Goal: Task Accomplishment & Management: Manage account settings

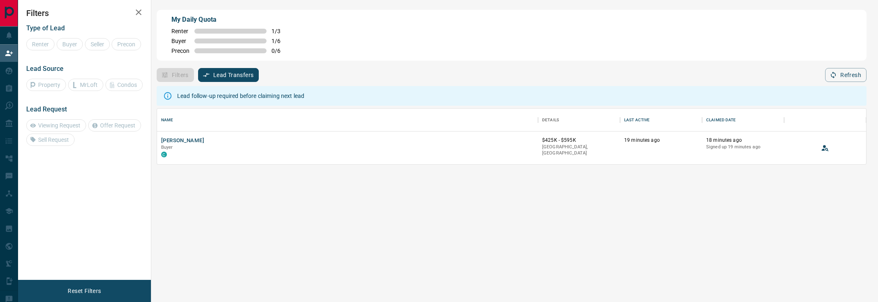
scroll to position [0, 0]
click at [204, 141] on button "[PERSON_NAME]" at bounding box center [182, 141] width 43 height 8
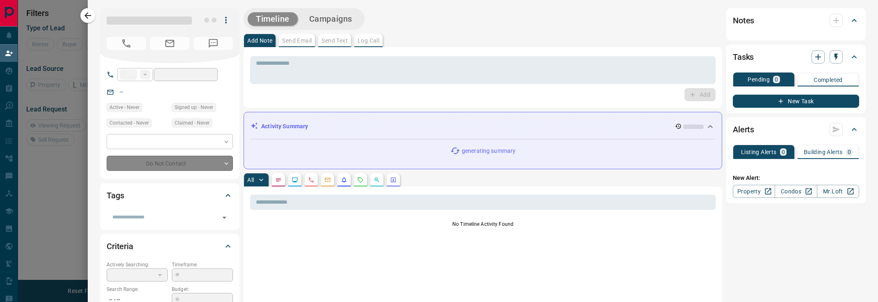
type input "**"
type input "**********"
type input "**"
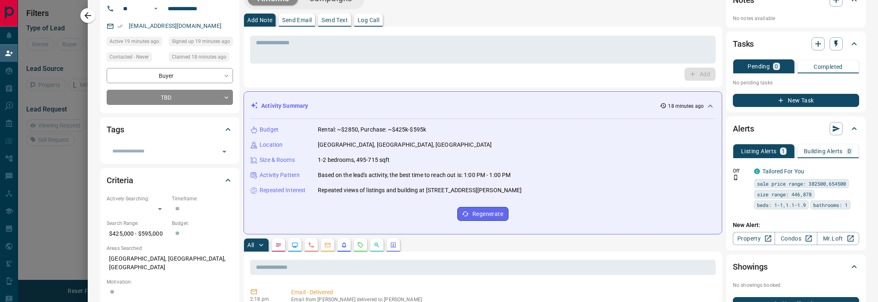
scroll to position [0, 0]
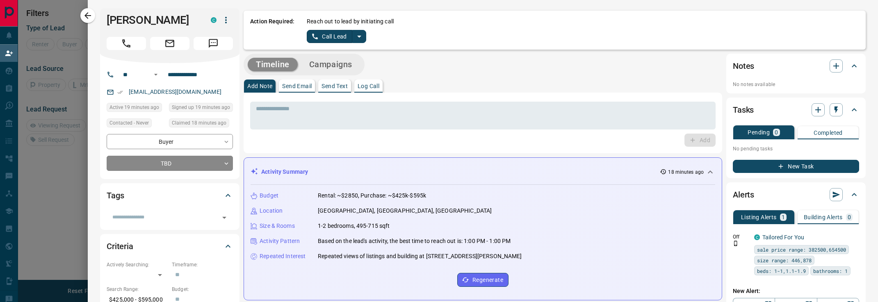
click at [367, 40] on div "Reach out to lead by initiating call Call Lead" at bounding box center [583, 30] width 553 height 26
click at [365, 39] on button "split button" at bounding box center [359, 36] width 14 height 13
click at [347, 59] on li "Log Manual Call" at bounding box center [336, 65] width 50 height 12
click at [345, 38] on button "Log Manual Call" at bounding box center [334, 36] width 54 height 13
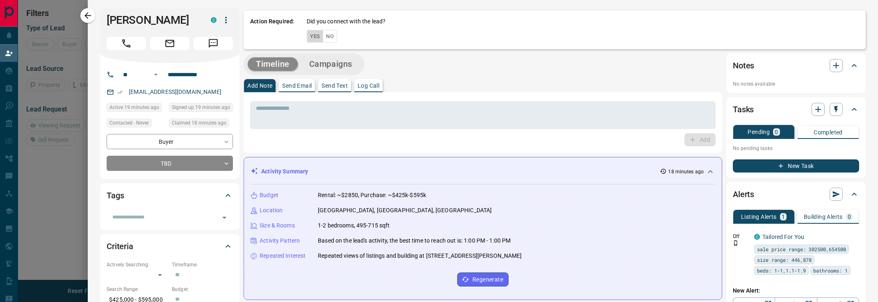
click at [312, 36] on button "Yes" at bounding box center [315, 36] width 16 height 13
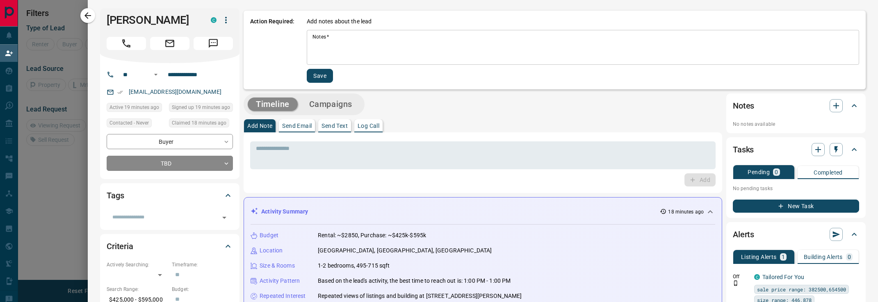
click at [352, 31] on div "* Notes   *" at bounding box center [583, 47] width 553 height 35
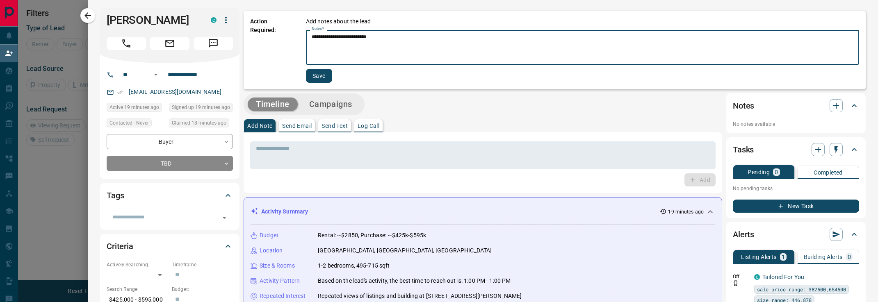
type textarea "**********"
click at [322, 78] on button "Save" at bounding box center [319, 76] width 26 height 14
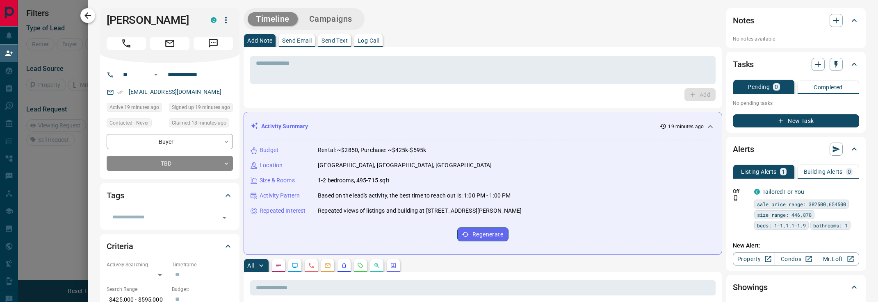
click at [92, 9] on button "button" at bounding box center [87, 15] width 15 height 15
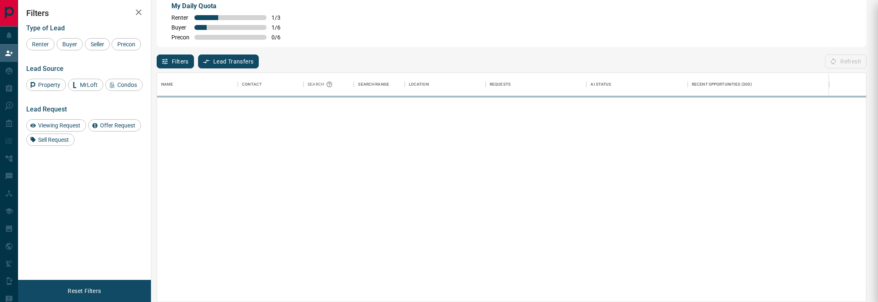
scroll to position [229, 709]
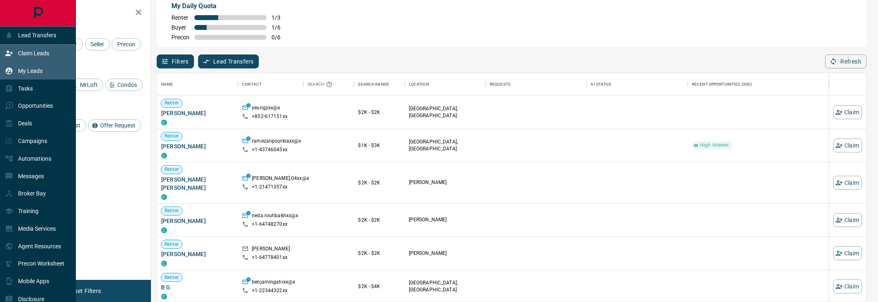
click at [13, 73] on icon at bounding box center [9, 71] width 8 height 8
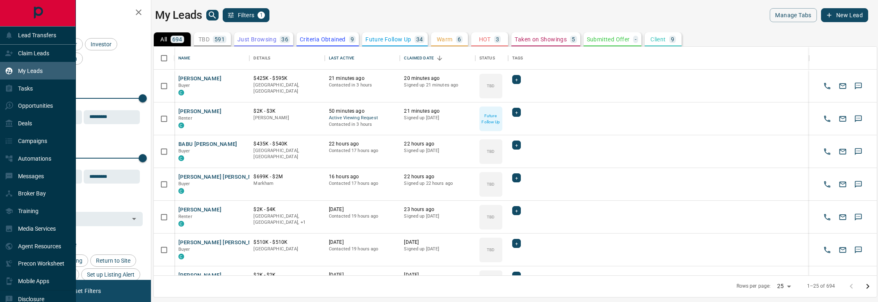
scroll to position [229, 723]
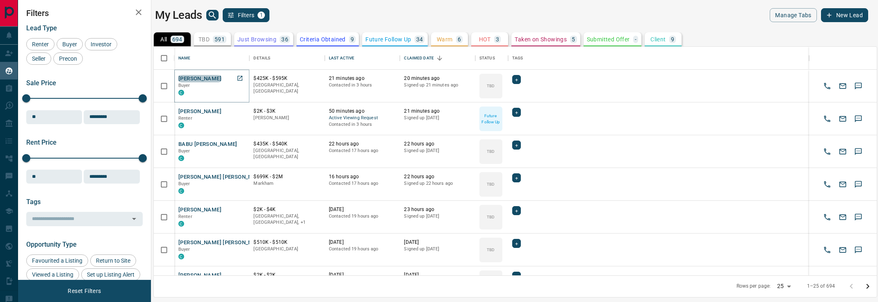
click at [197, 78] on button "[PERSON_NAME]" at bounding box center [199, 79] width 43 height 8
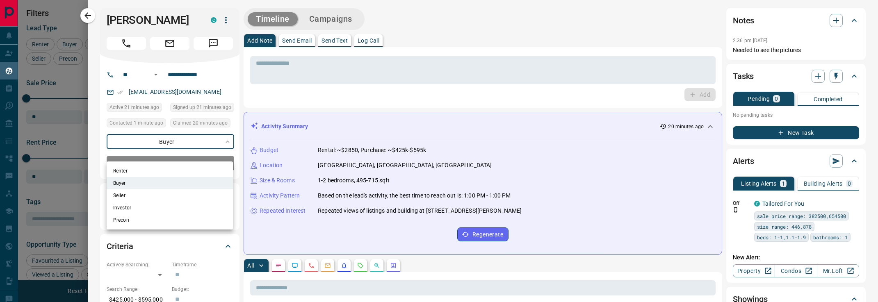
click at [175, 153] on body "Lead Transfers Claim Leads My Leads Tasks Opportunities Deals Campaigns Automat…" at bounding box center [439, 146] width 878 height 292
click at [175, 153] on div at bounding box center [439, 151] width 878 height 302
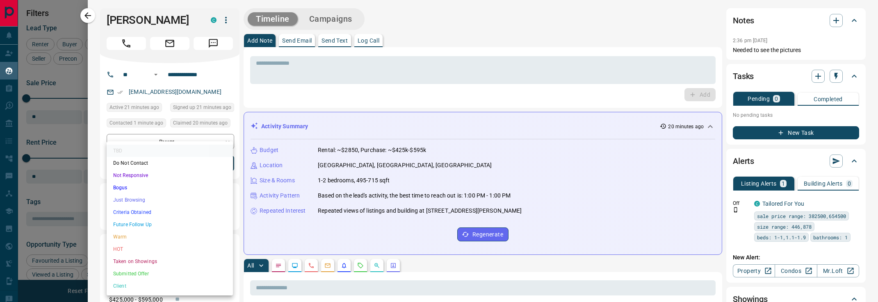
click at [175, 172] on body "Lead Transfers Claim Leads My Leads Tasks Opportunities Deals Campaigns Automat…" at bounding box center [439, 146] width 878 height 292
click at [161, 199] on li "Just Browsing" at bounding box center [170, 200] width 126 height 12
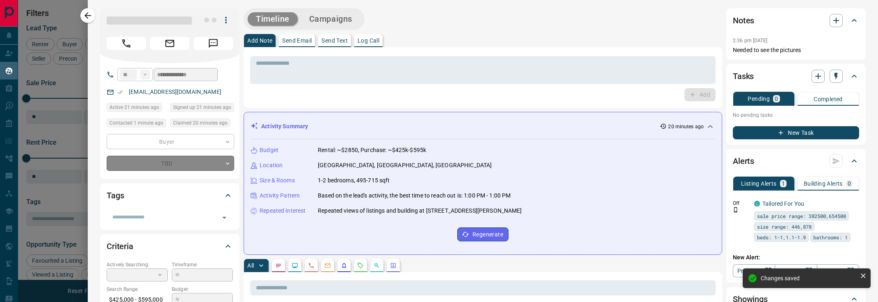
type input "*"
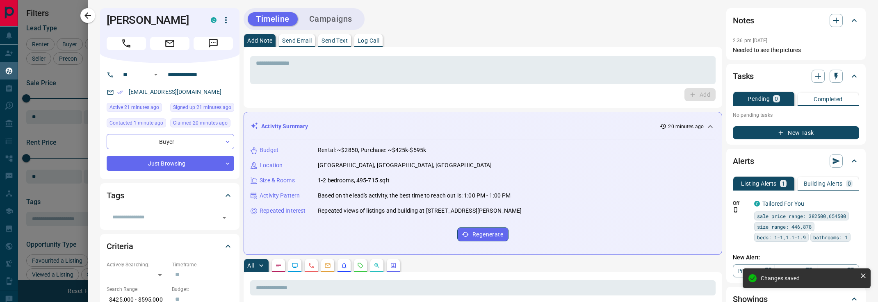
click at [88, 18] on icon "button" at bounding box center [88, 16] width 10 height 10
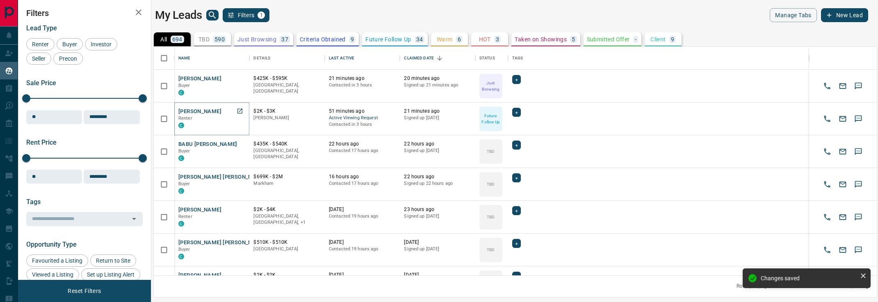
click at [201, 114] on button "[PERSON_NAME]" at bounding box center [199, 112] width 43 height 8
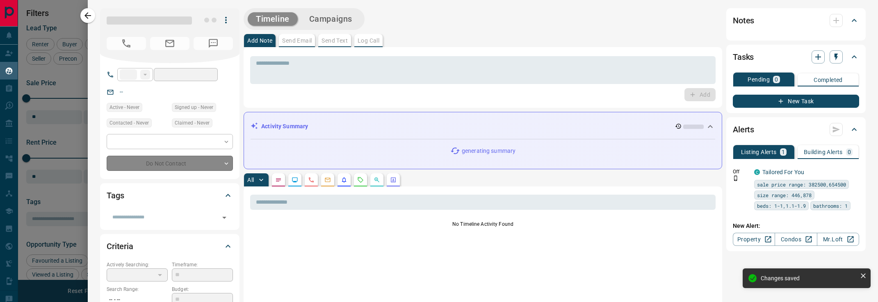
type input "**"
type input "**********"
type input "*"
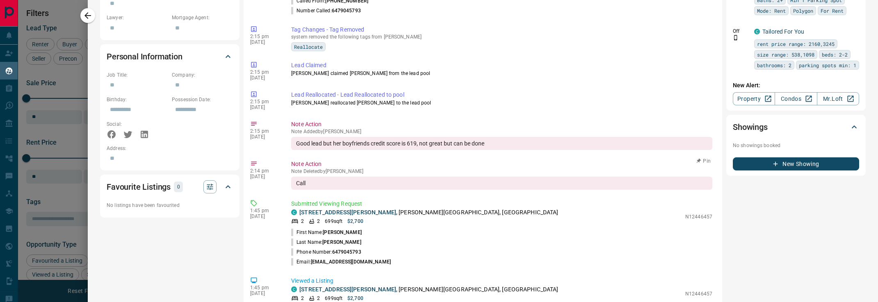
scroll to position [0, 0]
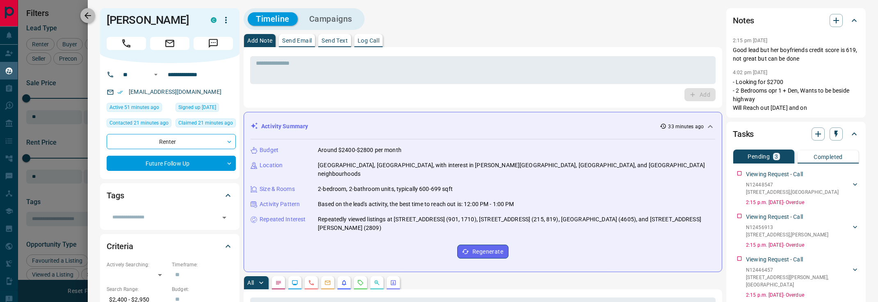
click at [93, 14] on button "button" at bounding box center [87, 15] width 15 height 15
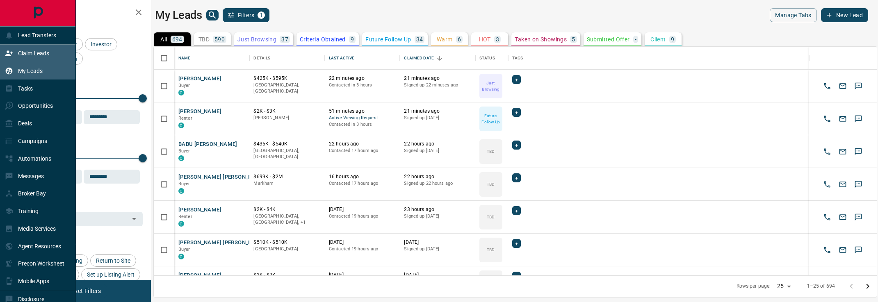
click at [9, 57] on icon at bounding box center [9, 53] width 8 height 8
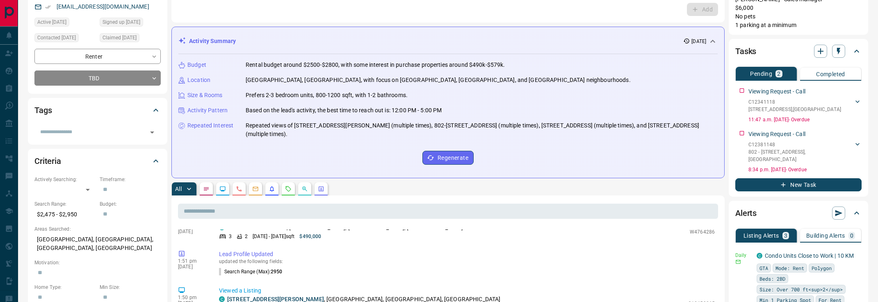
scroll to position [475, 0]
